Goal: Find contact information: Find contact information

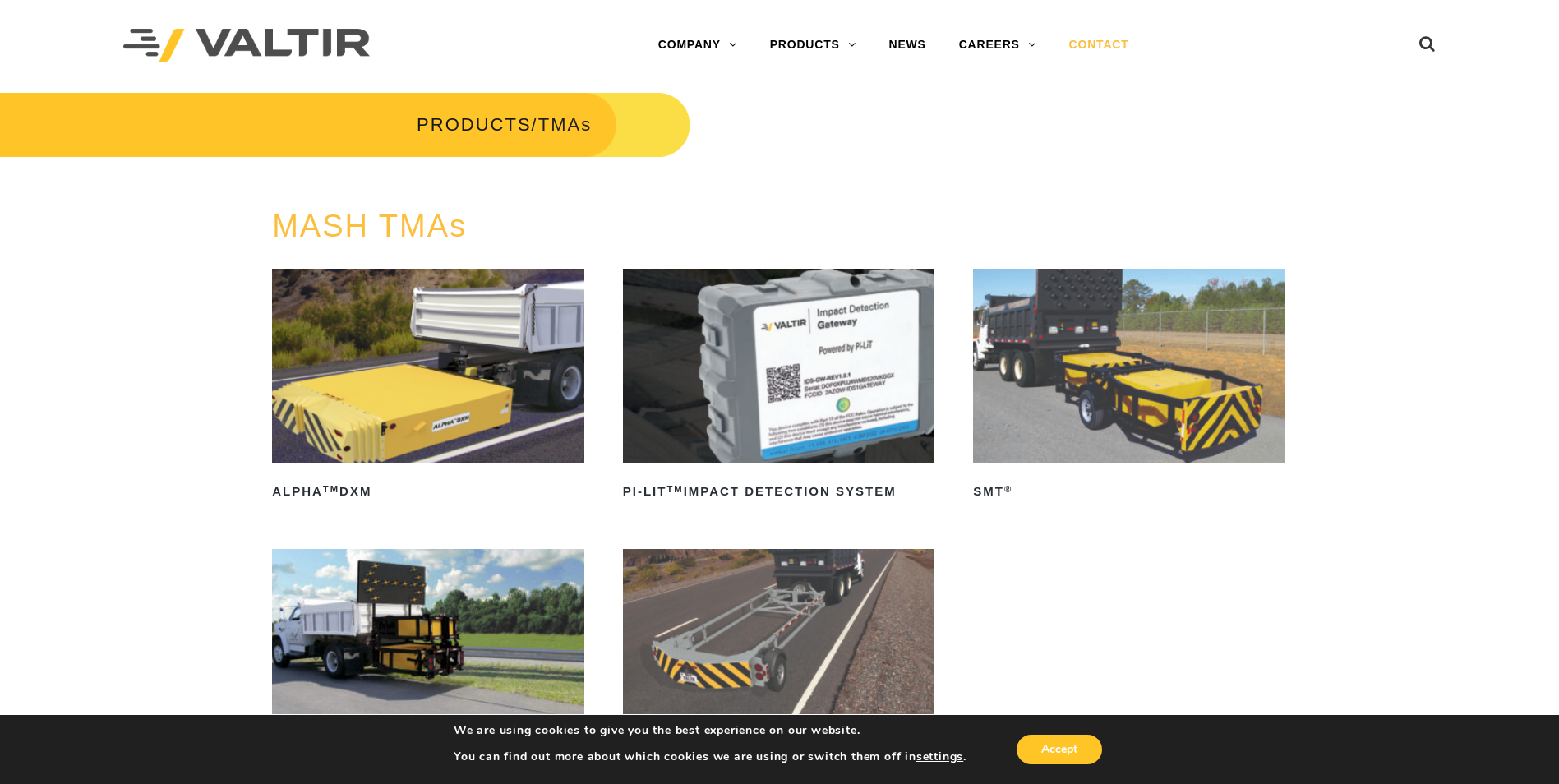
click at [1081, 38] on link "CONTACT" at bounding box center [1099, 45] width 93 height 32
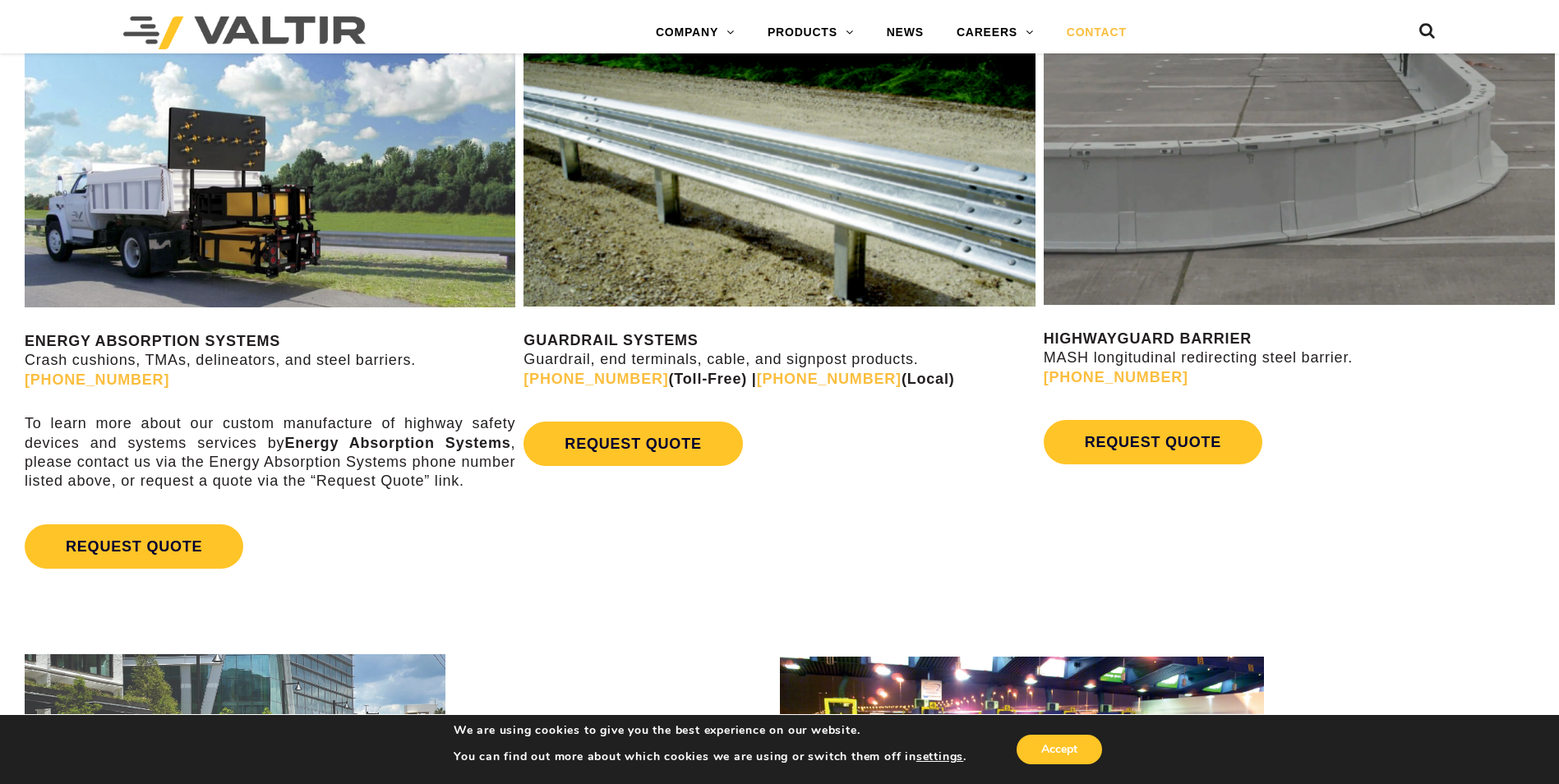
scroll to position [986, 0]
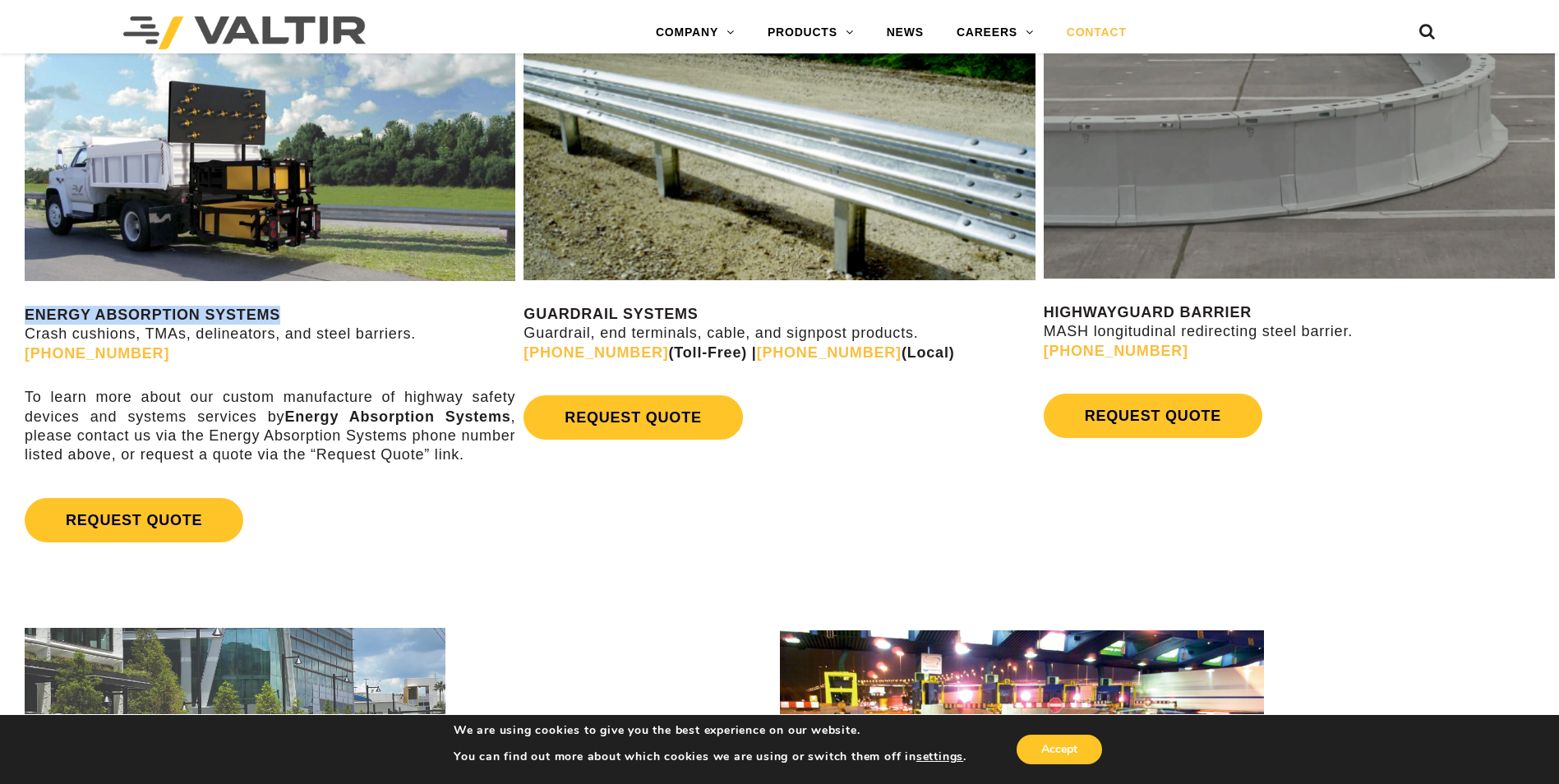
drag, startPoint x: 281, startPoint y: 314, endPoint x: 26, endPoint y: 301, distance: 255.3
click at [26, 301] on div "ENERGY ABSORPTION SYSTEMS Crash cushions, TMAs, delineators, and steel barriers…" at bounding box center [270, 286] width 491 height 528
copy strong "ENERGY ABSORPTION SYSTEMS"
click at [116, 526] on link "REQUEST QUOTE" at bounding box center [134, 520] width 218 height 44
click at [106, 355] on link "[PHONE_NUMBER]" at bounding box center [97, 353] width 144 height 16
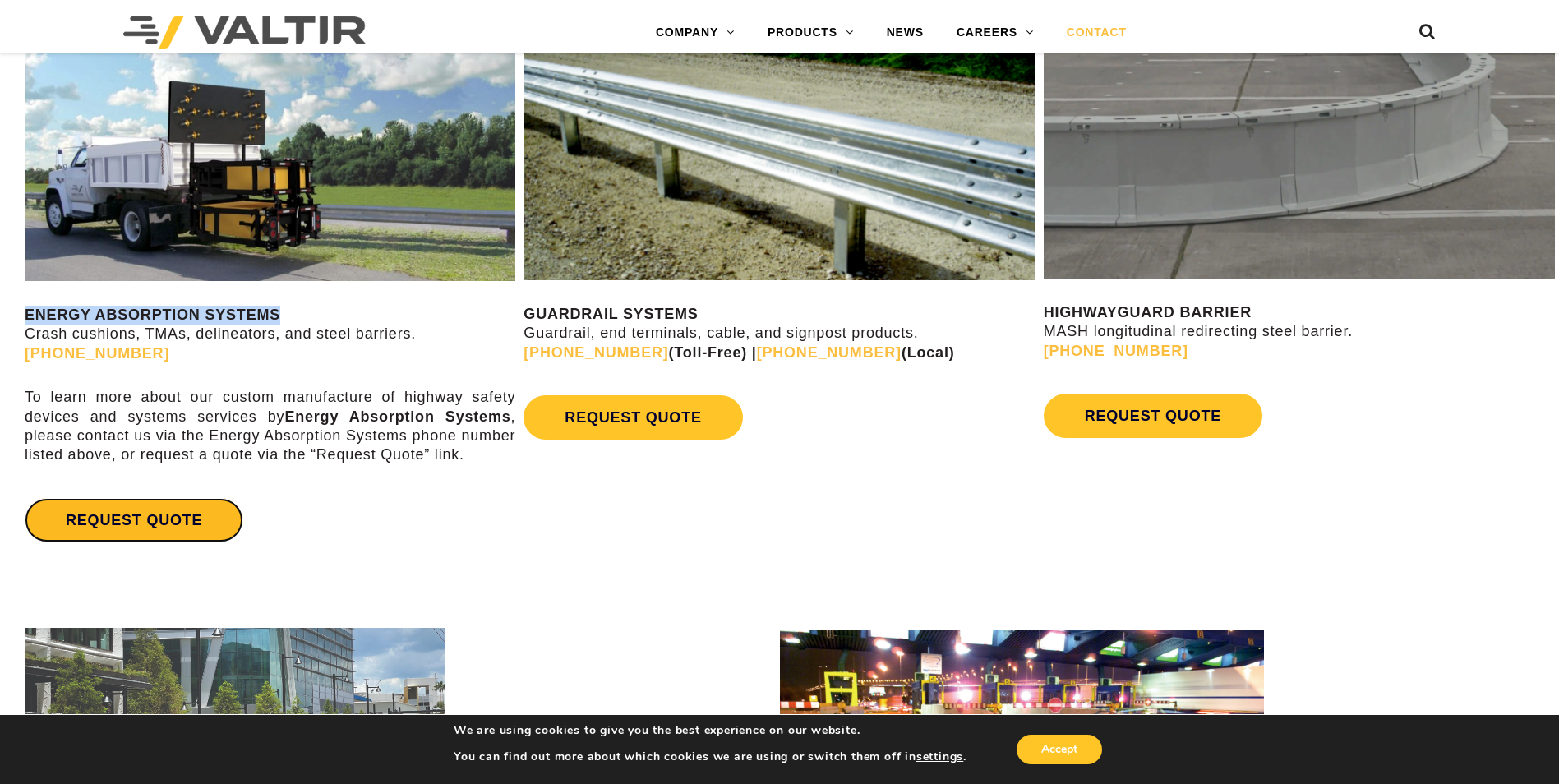
click at [181, 523] on link "REQUEST QUOTE" at bounding box center [134, 520] width 218 height 44
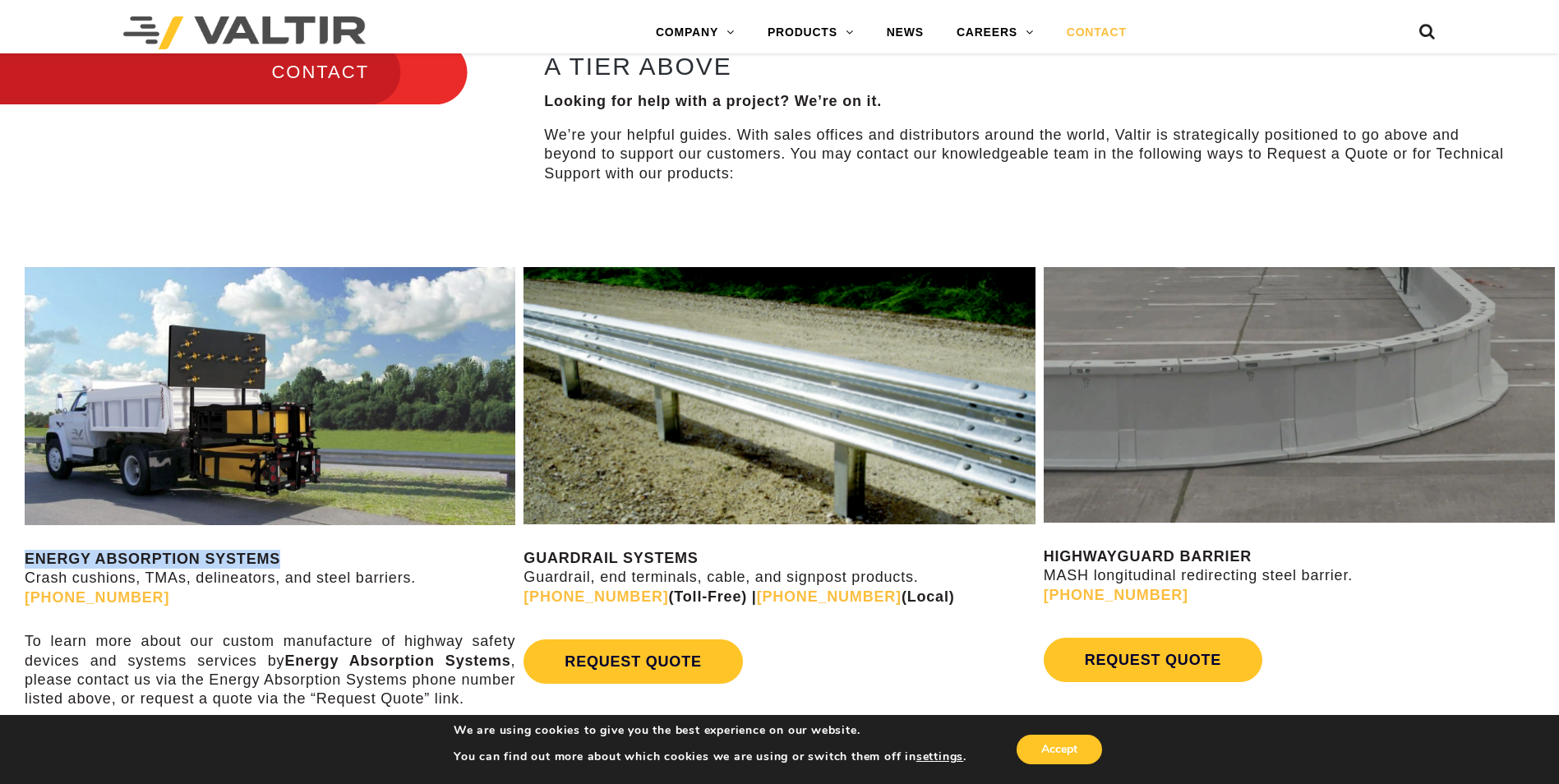
scroll to position [739, 0]
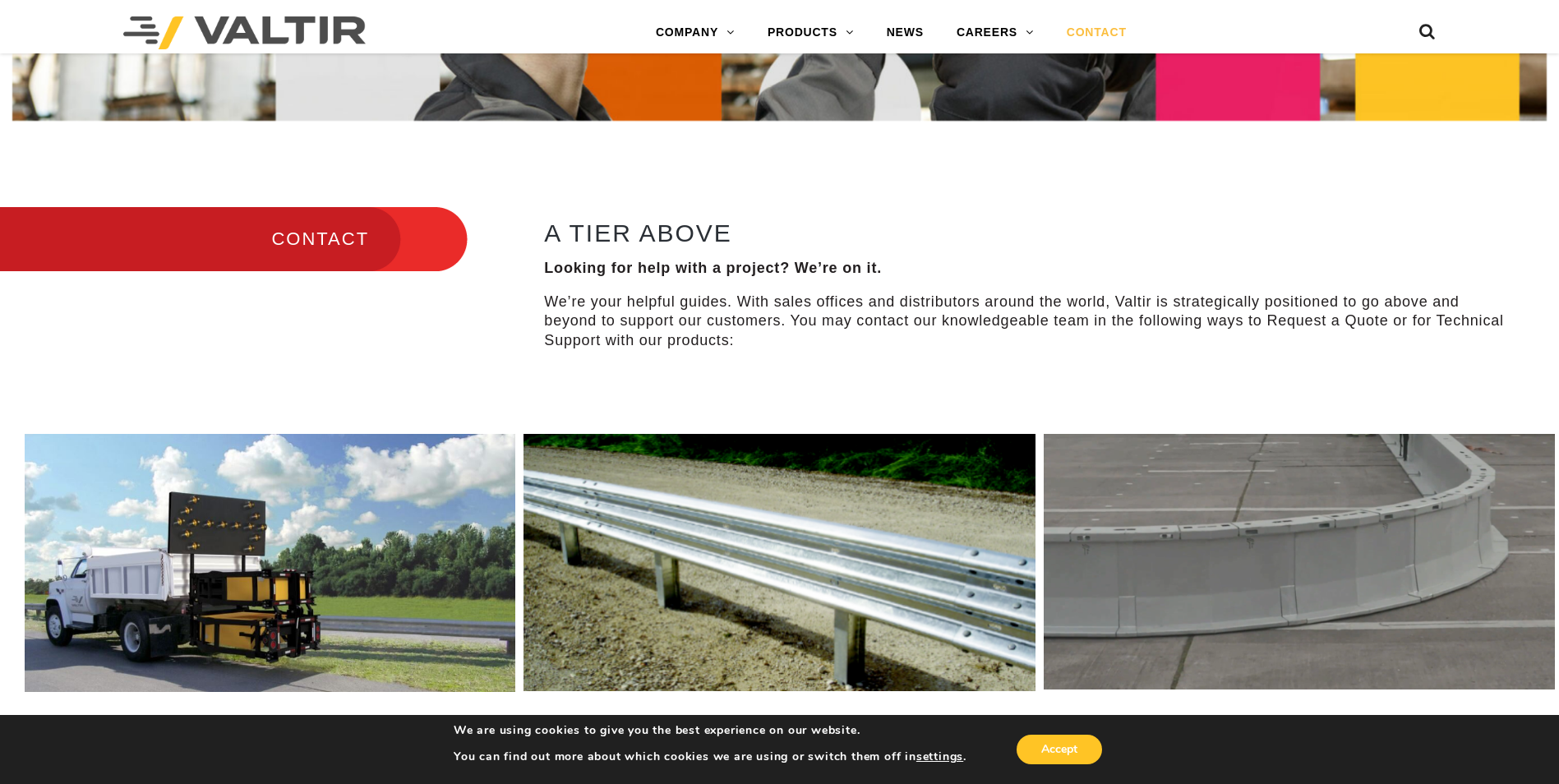
click at [306, 233] on h3 "CONTACT" at bounding box center [234, 239] width 468 height 69
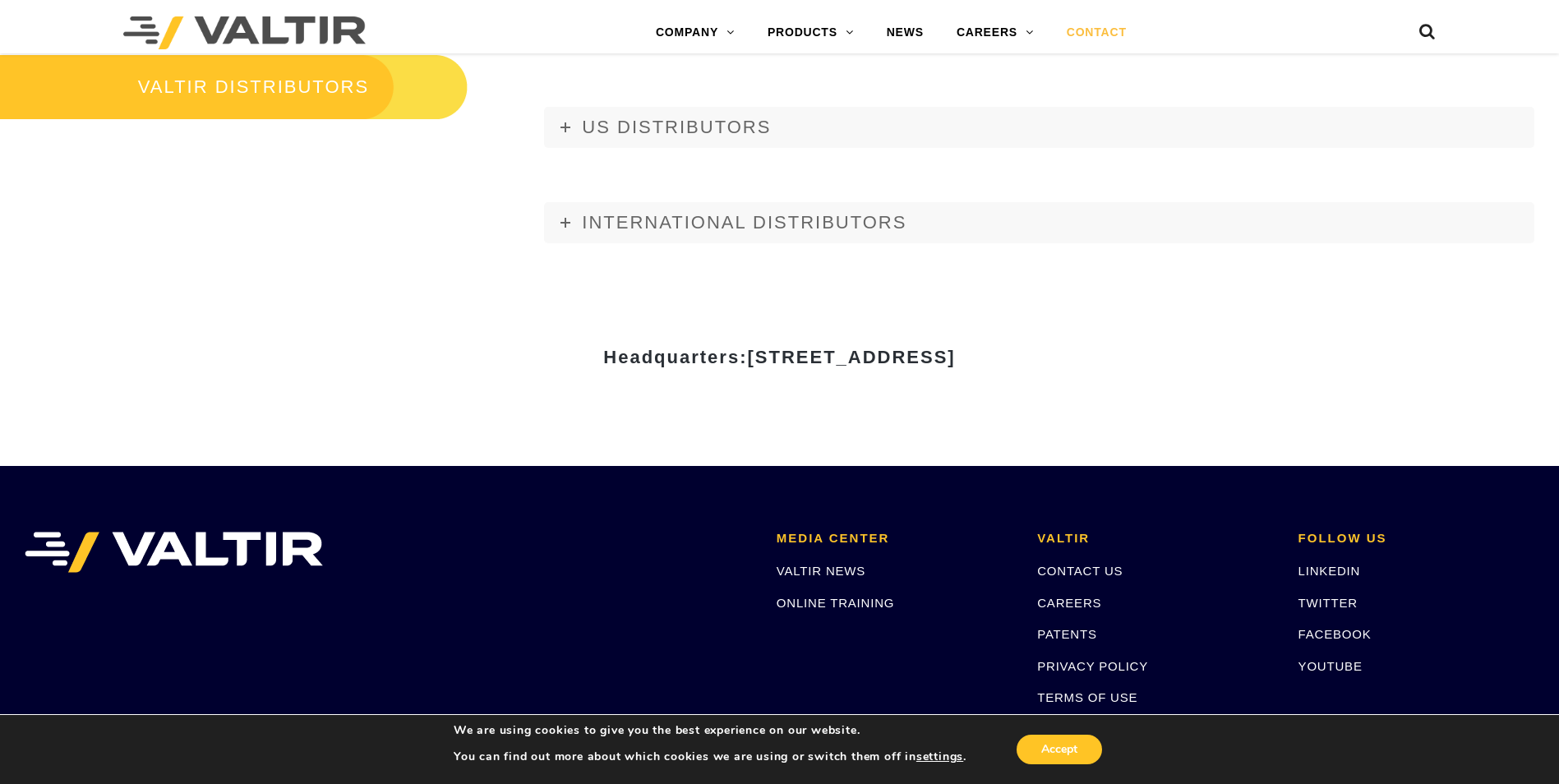
scroll to position [2250, 0]
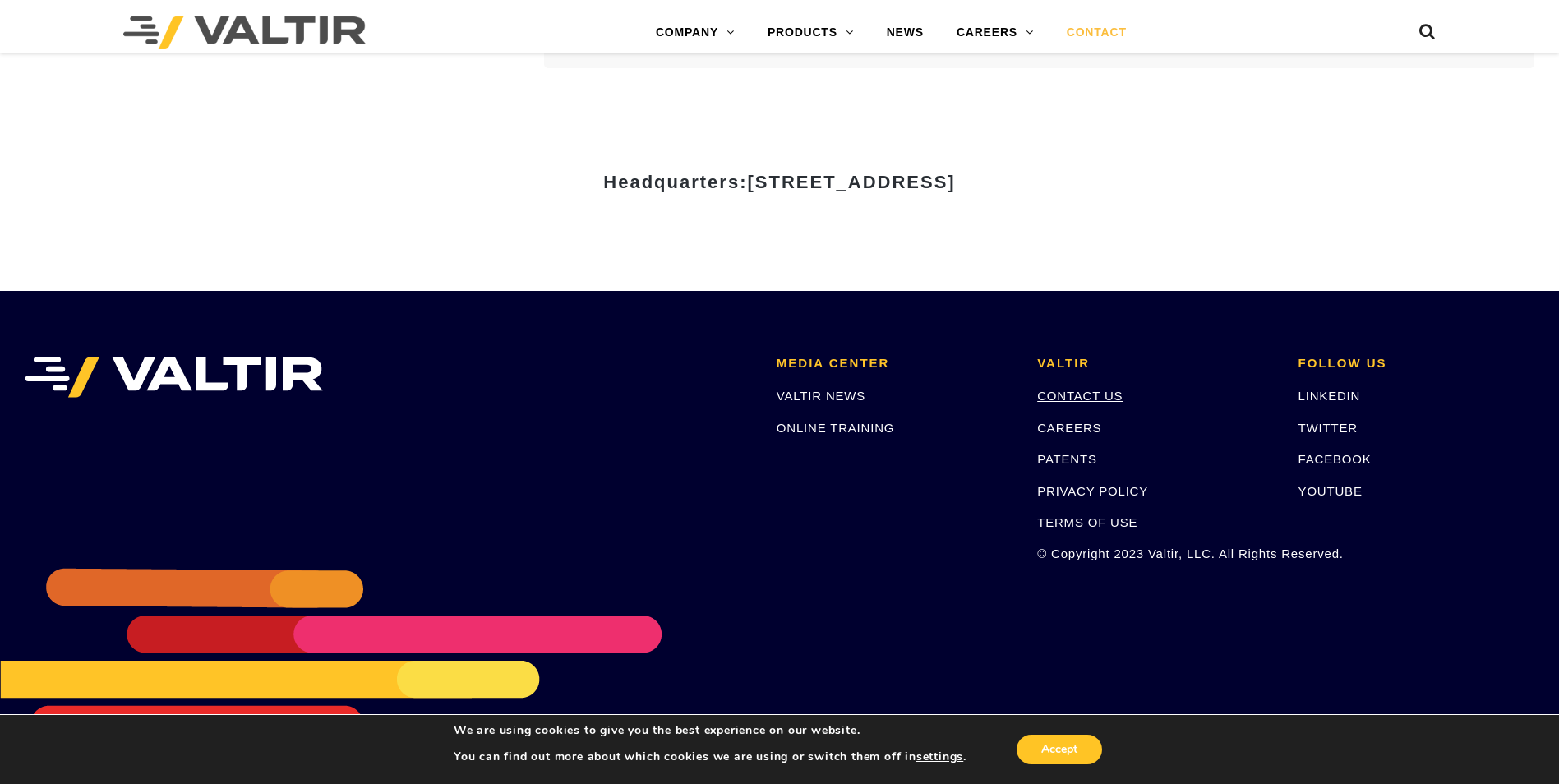
click at [1055, 397] on link "CONTACT US" at bounding box center [1080, 395] width 86 height 14
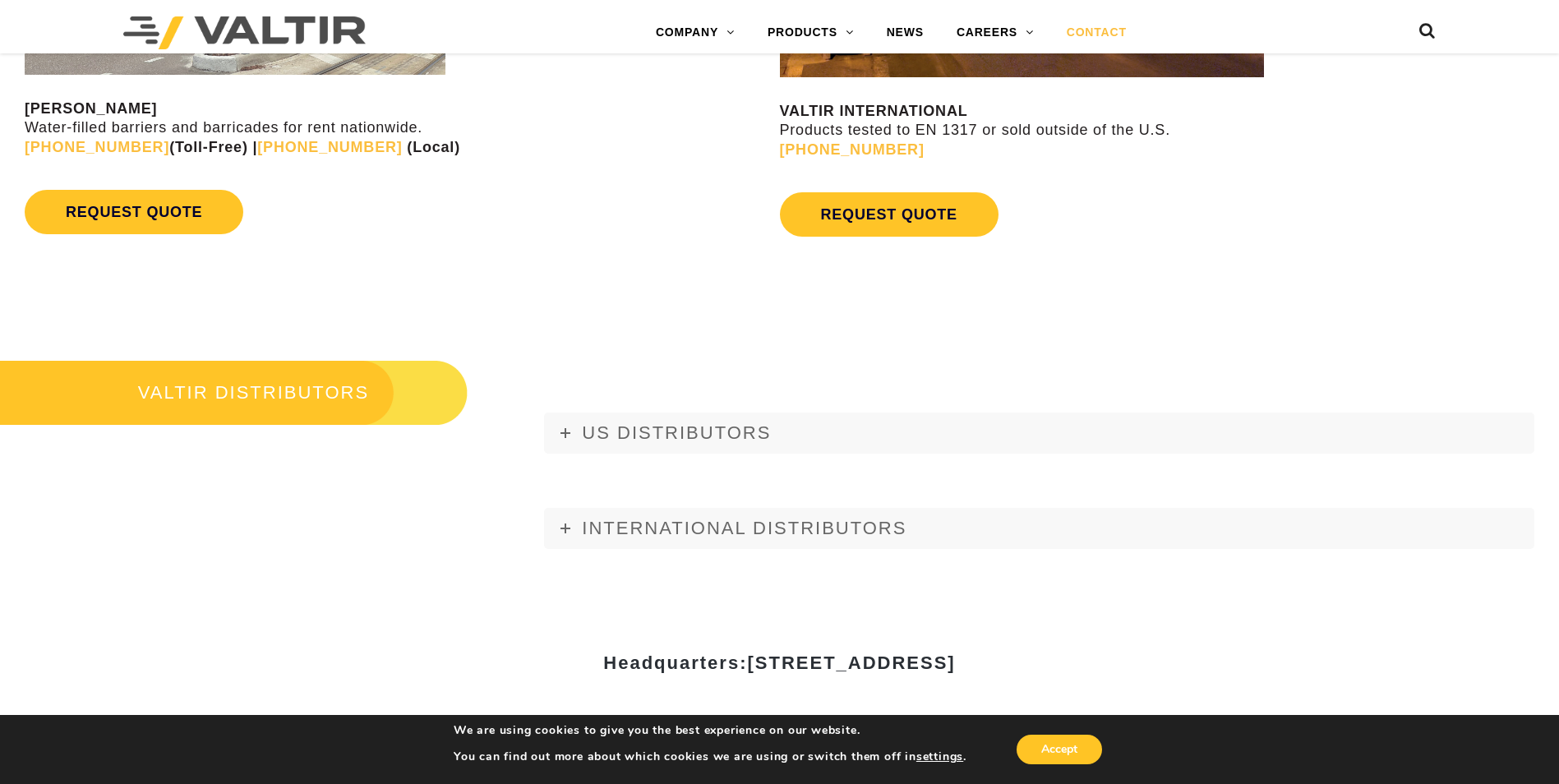
scroll to position [1889, 0]
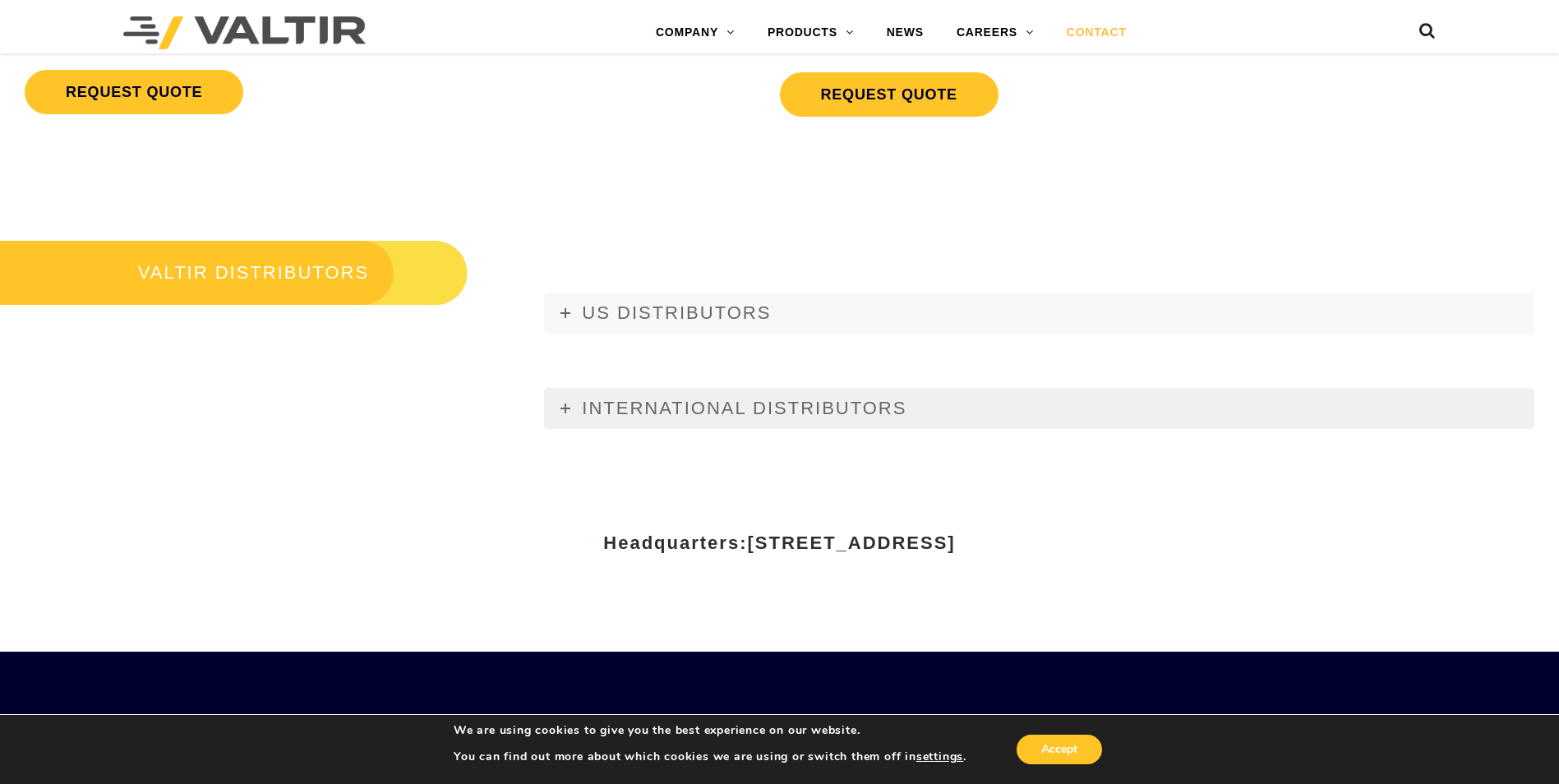
click at [812, 419] on link "INTERNATIONAL DISTRIBUTORS" at bounding box center [1039, 409] width 990 height 42
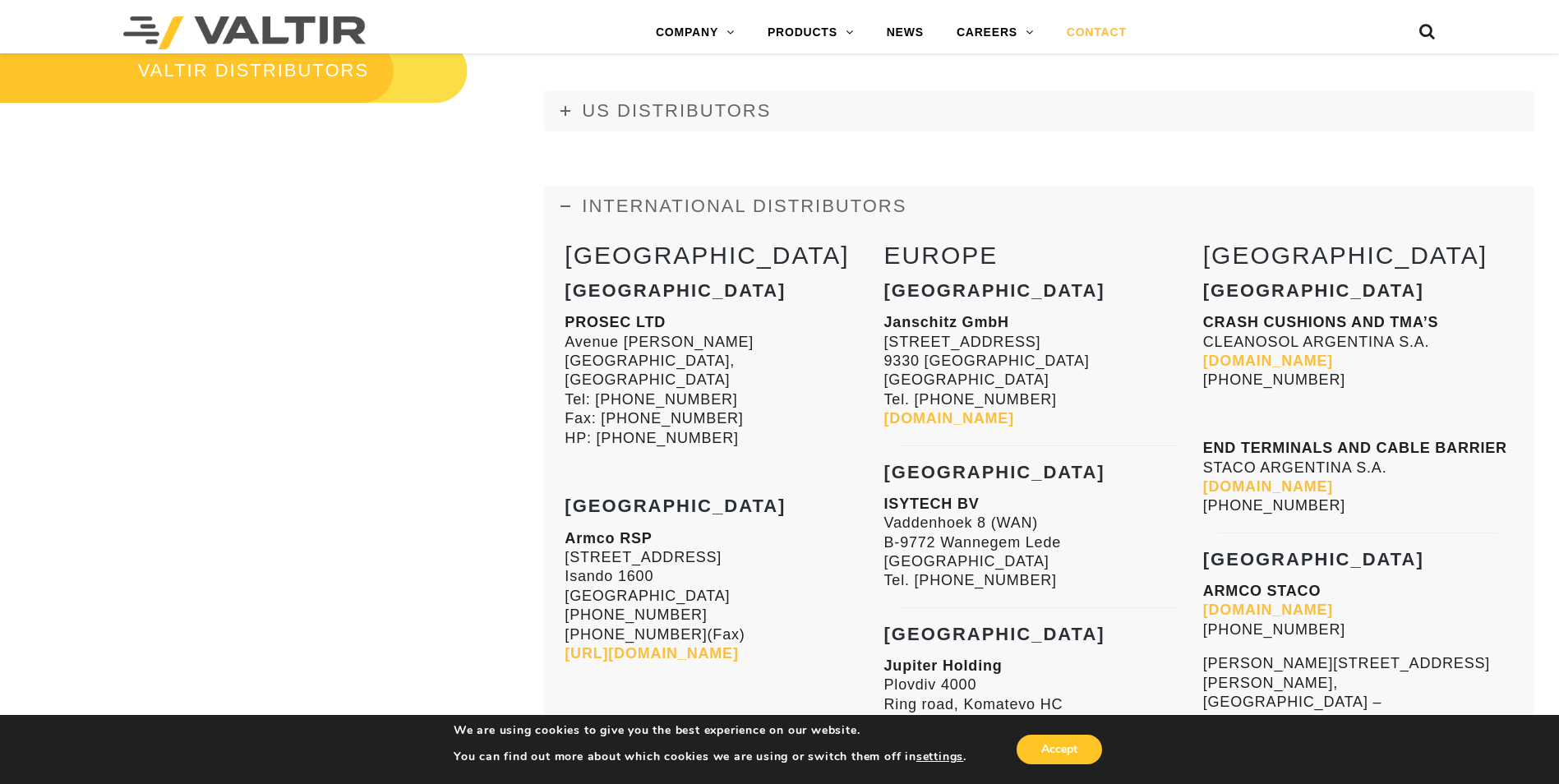
scroll to position [2053, 0]
